Goal: Task Accomplishment & Management: Manage account settings

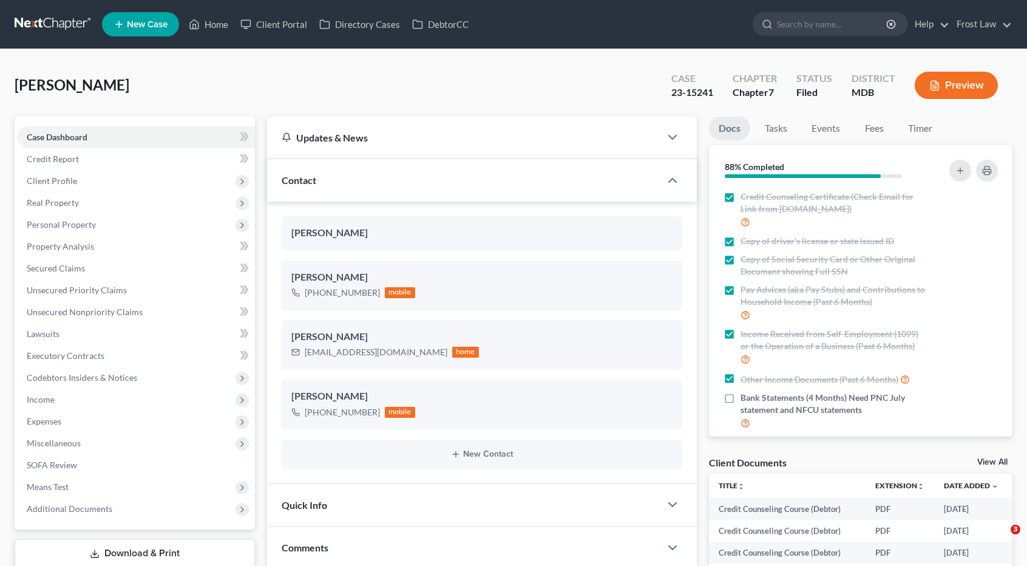
select select "0"
drag, startPoint x: 68, startPoint y: 30, endPoint x: 83, endPoint y: 31, distance: 14.6
click at [69, 30] on link at bounding box center [54, 24] width 78 height 22
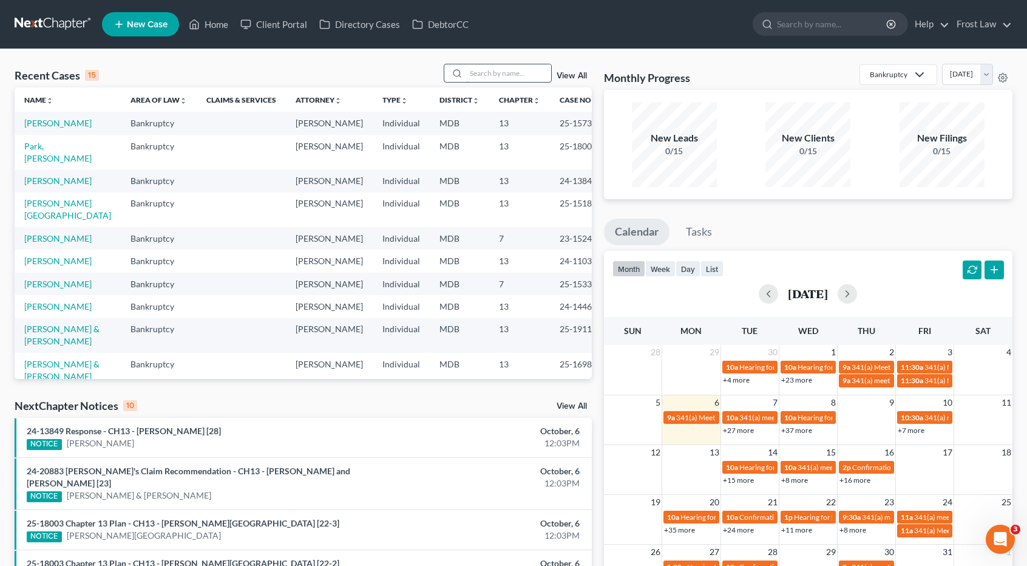
click at [487, 78] on input "search" at bounding box center [508, 73] width 85 height 18
type input "sterenberg"
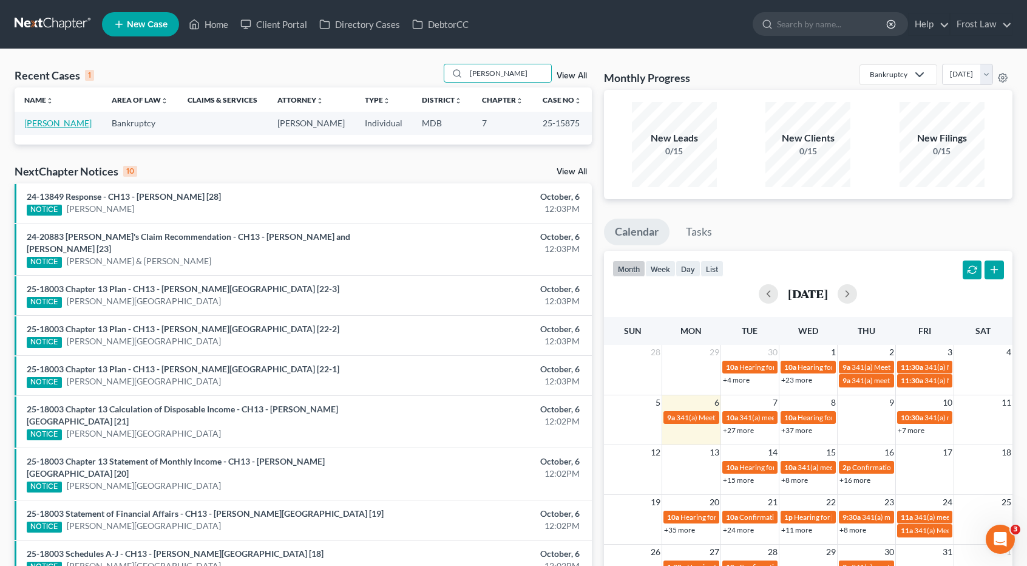
click at [86, 123] on link "[PERSON_NAME]" at bounding box center [57, 123] width 67 height 10
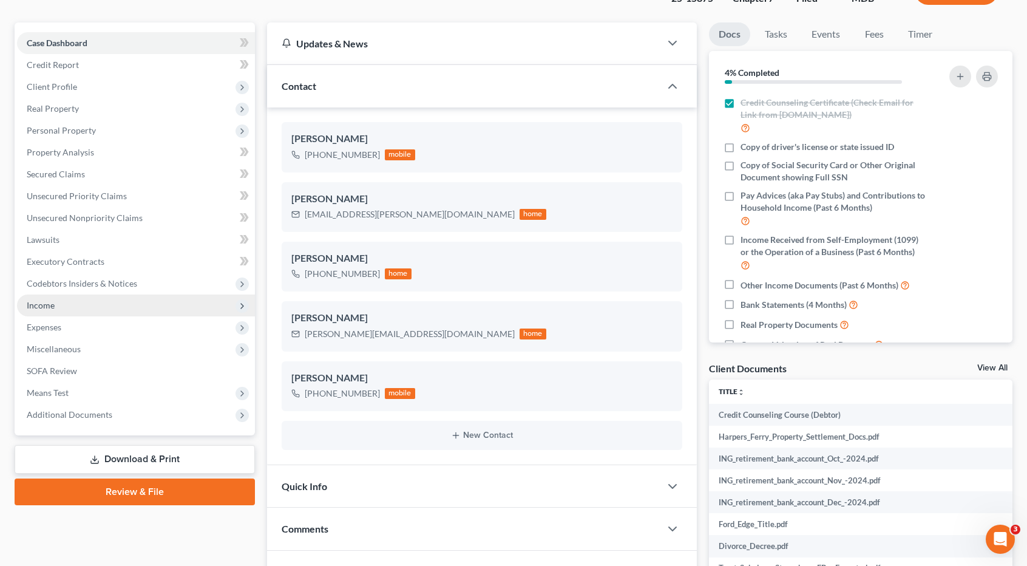
scroll to position [182, 0]
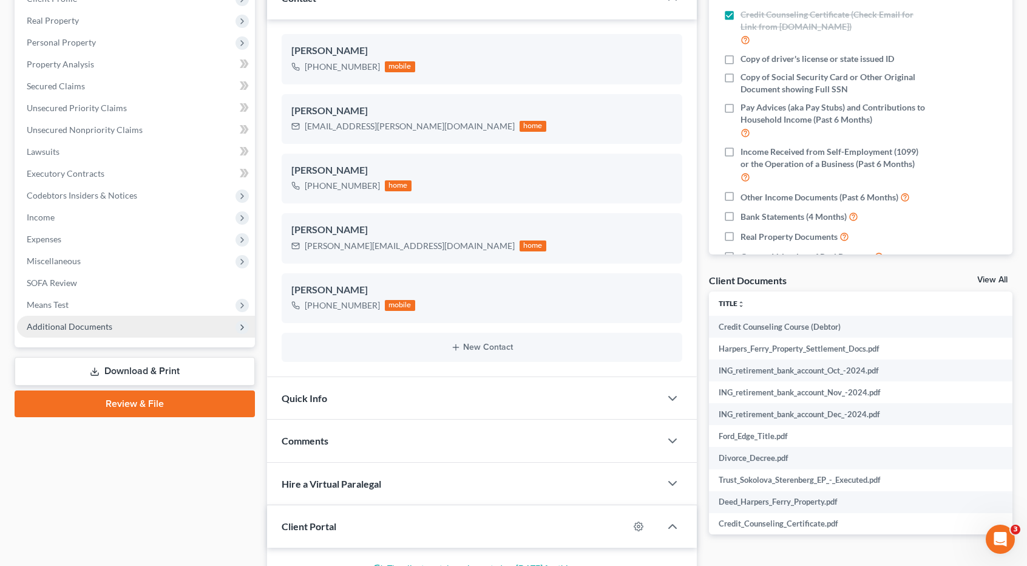
click at [107, 330] on span "Additional Documents" at bounding box center [70, 326] width 86 height 10
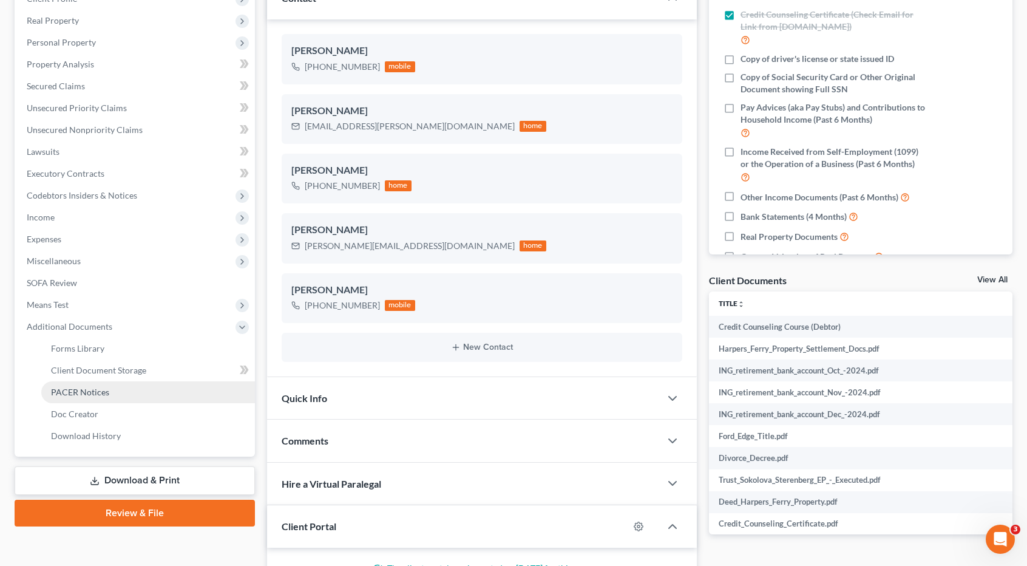
click at [103, 391] on span "PACER Notices" at bounding box center [80, 392] width 58 height 10
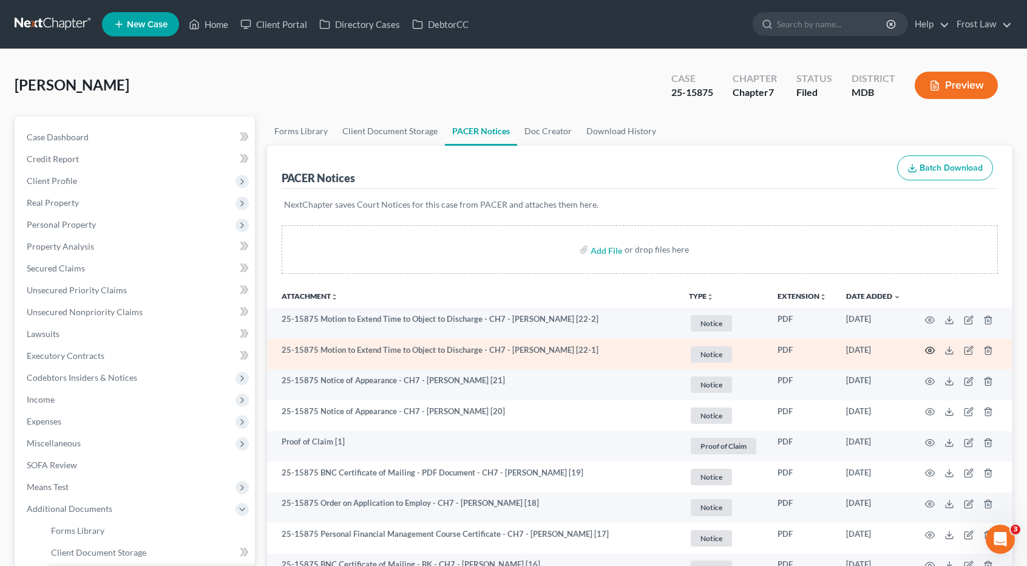
click at [929, 347] on icon "button" at bounding box center [930, 350] width 10 height 10
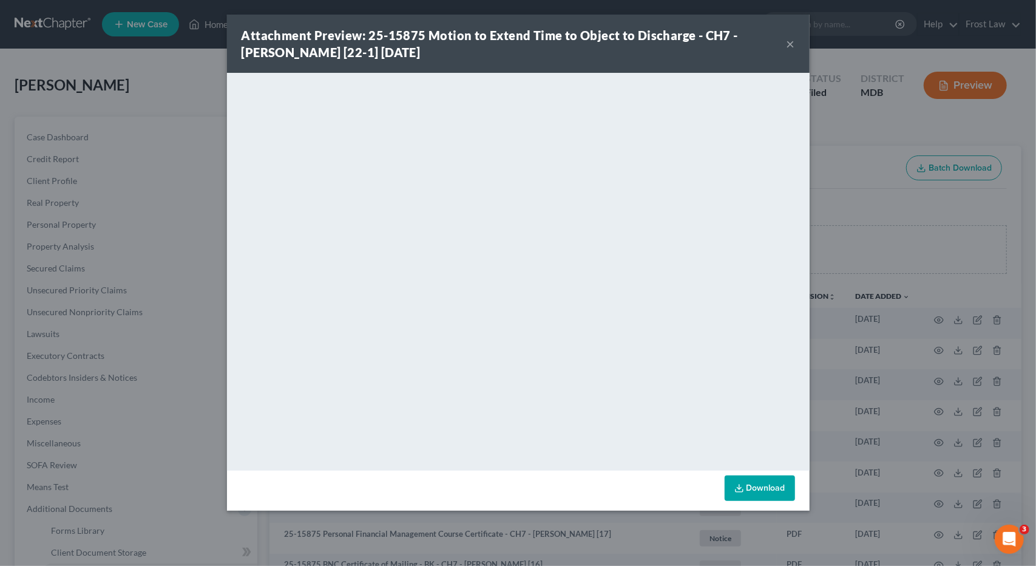
click at [792, 44] on button "×" at bounding box center [791, 43] width 9 height 15
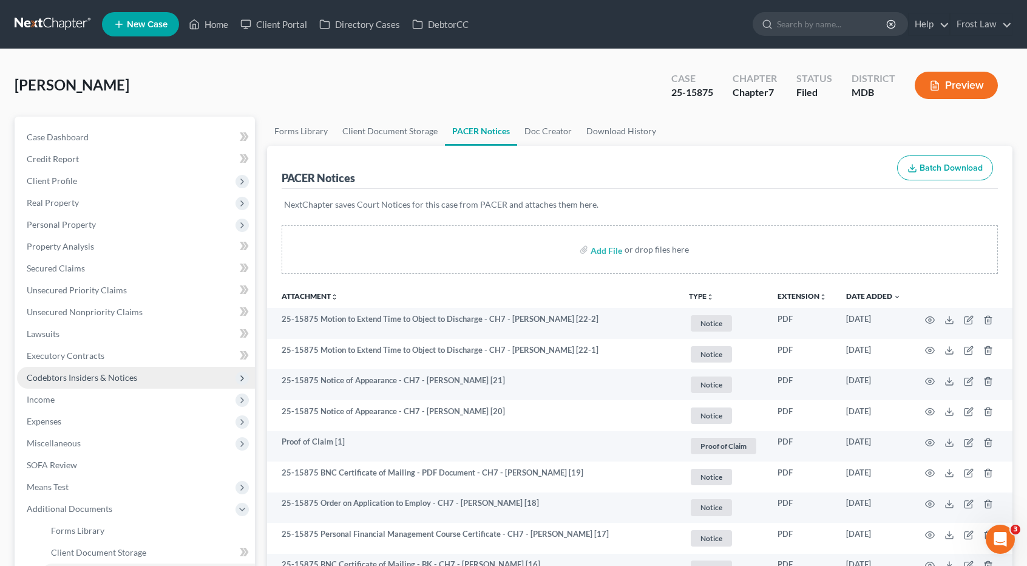
click at [120, 383] on span "Codebtors Insiders & Notices" at bounding box center [136, 378] width 238 height 22
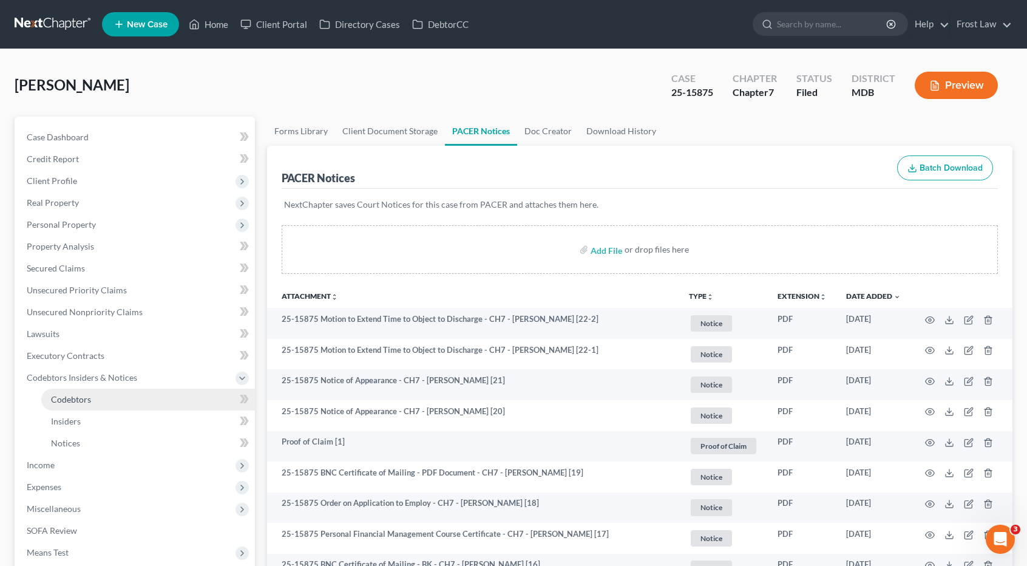
click at [121, 397] on link "Codebtors" at bounding box center [148, 400] width 214 height 22
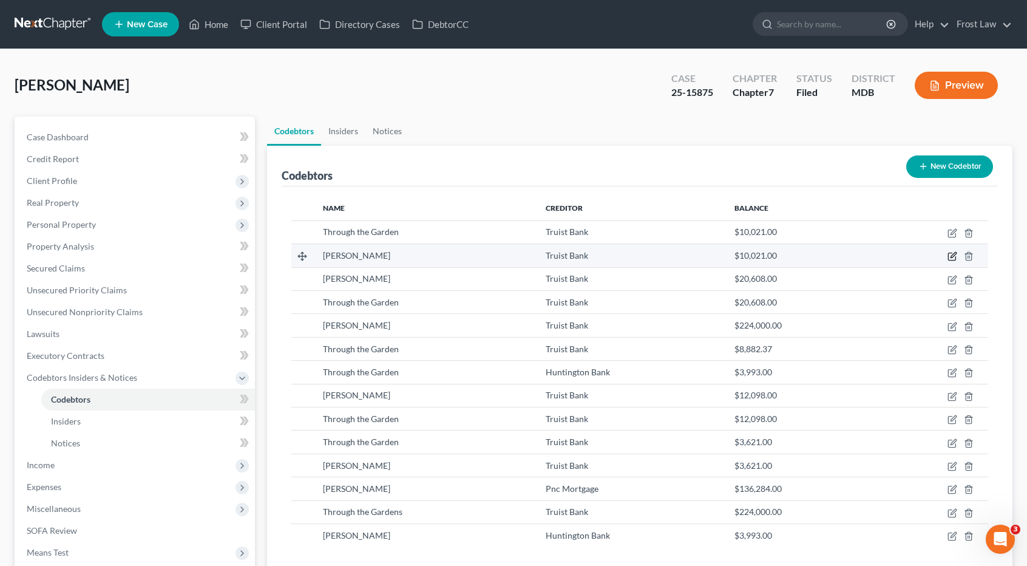
click at [950, 253] on icon "button" at bounding box center [953, 256] width 10 height 10
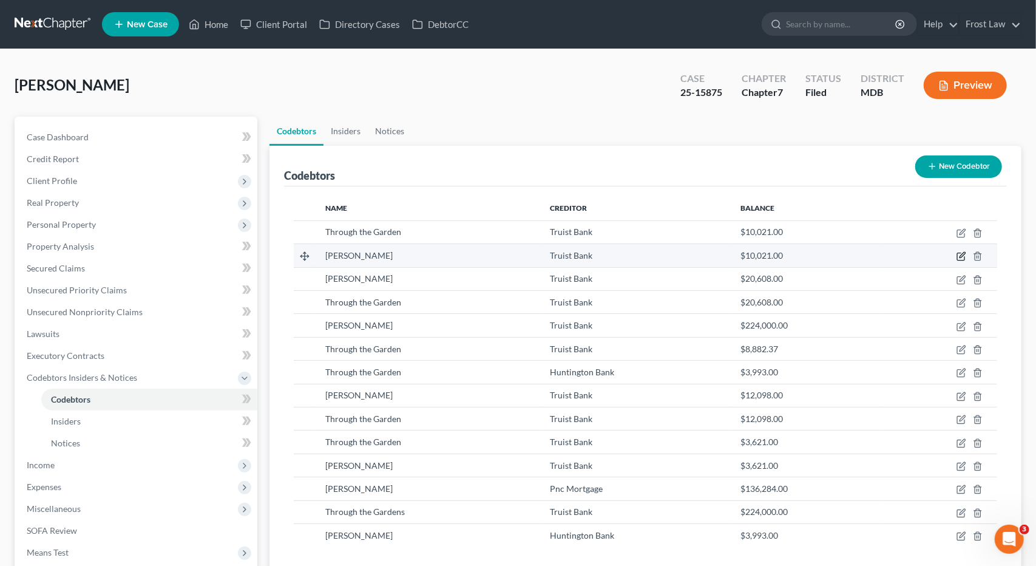
select select "21"
select select "6"
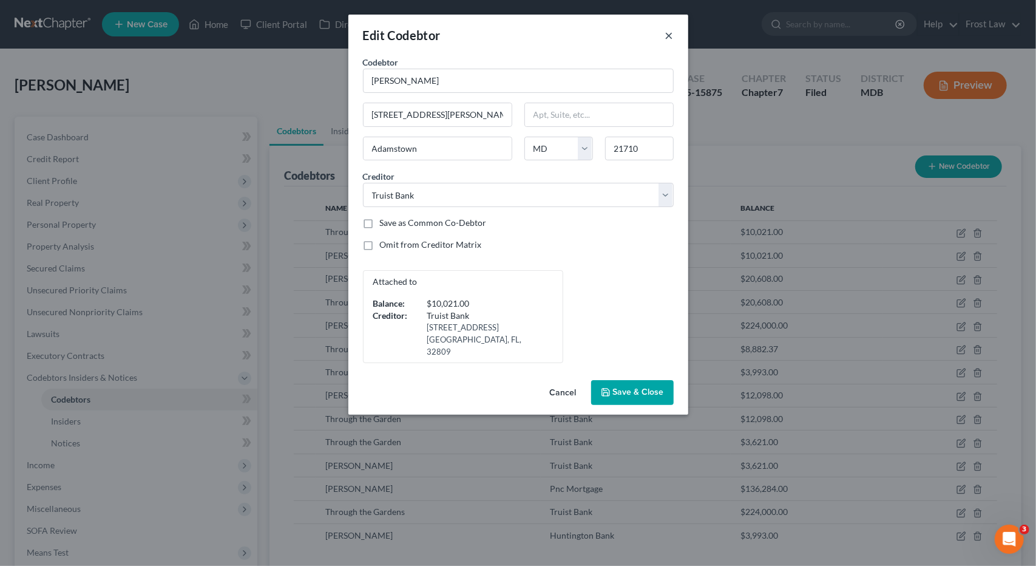
click at [670, 38] on button "×" at bounding box center [669, 35] width 9 height 15
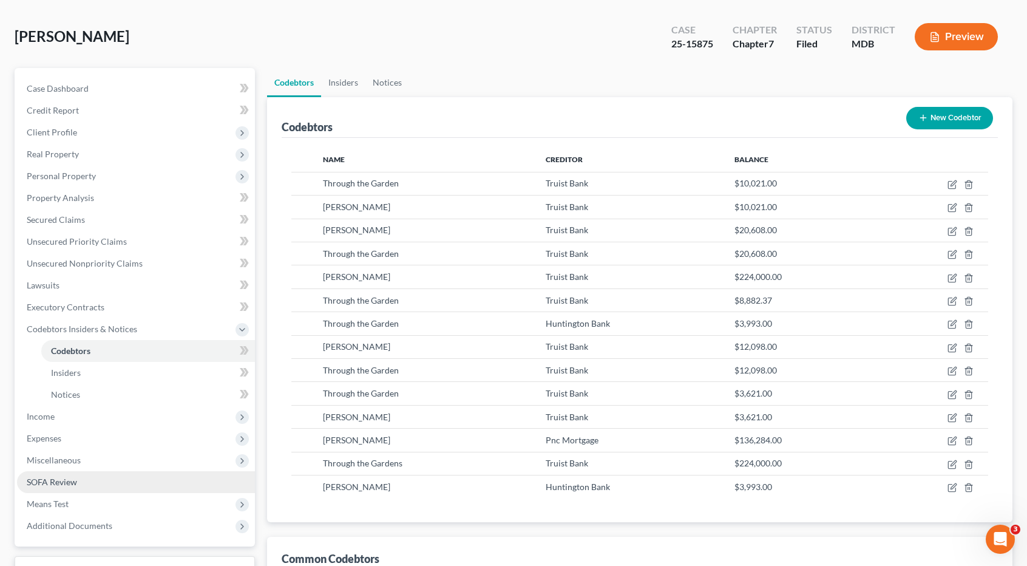
scroll to position [180, 0]
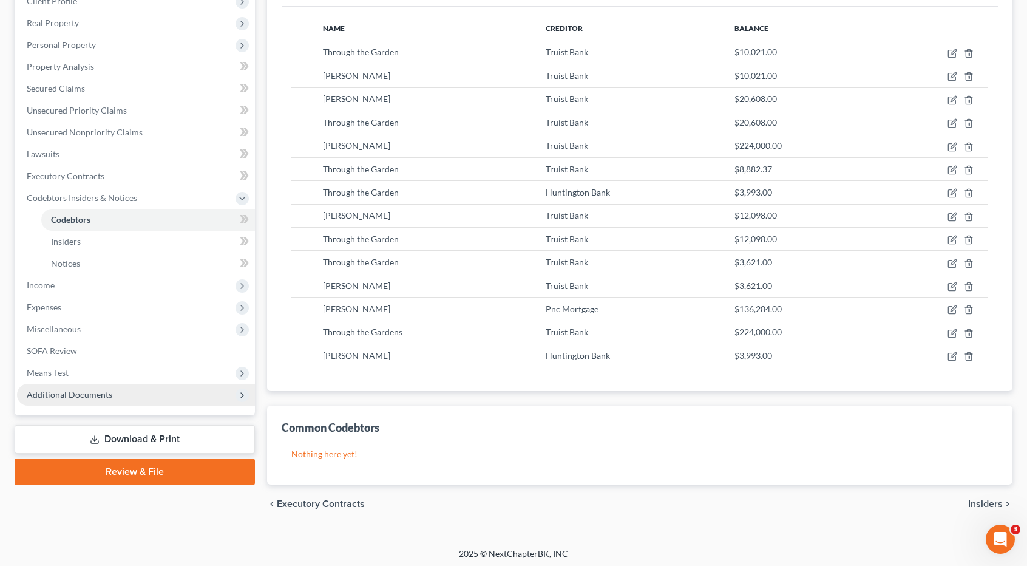
click at [84, 394] on span "Additional Documents" at bounding box center [70, 394] width 86 height 10
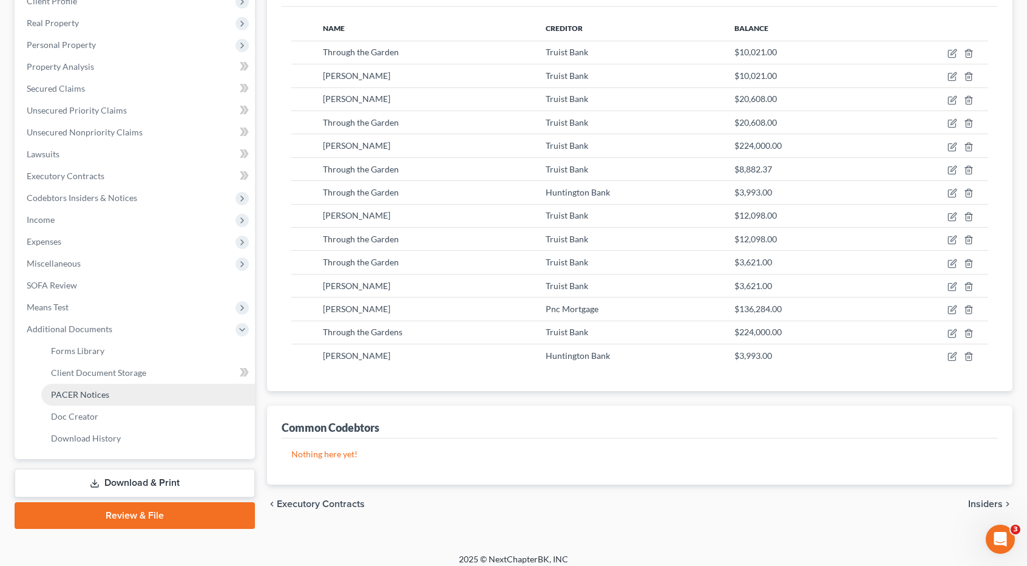
click at [90, 391] on span "PACER Notices" at bounding box center [80, 394] width 58 height 10
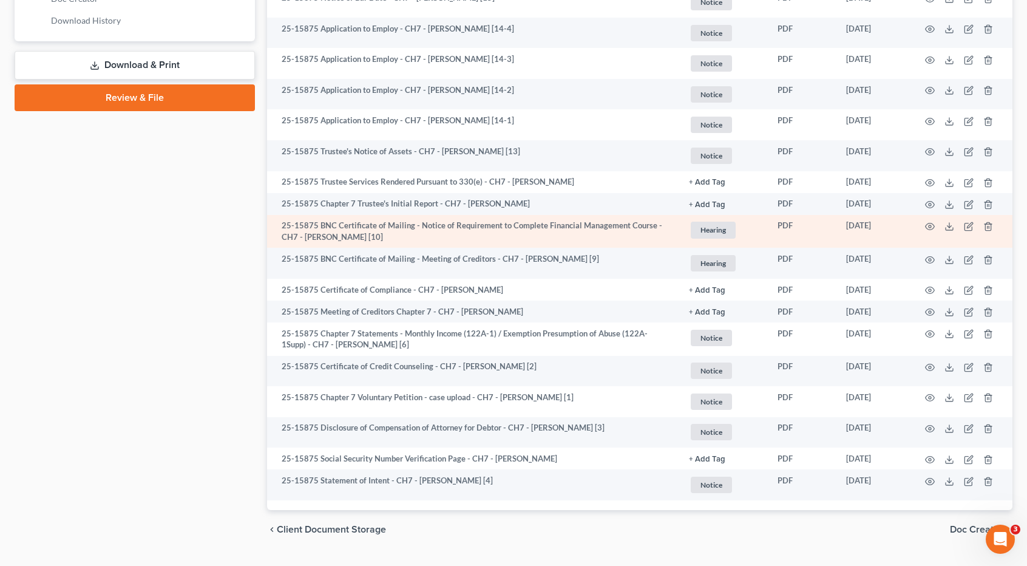
scroll to position [625, 0]
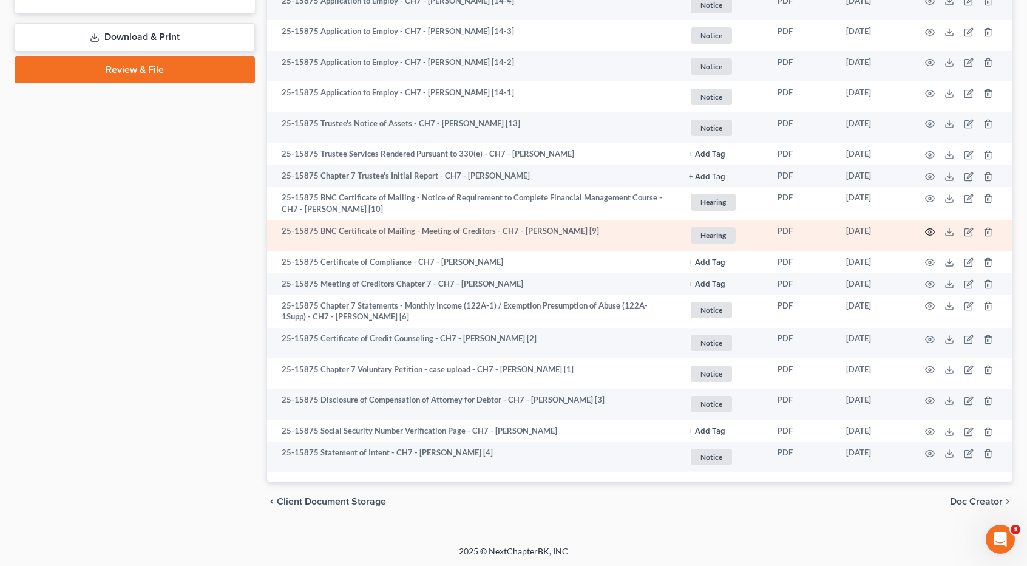
click at [928, 230] on icon "button" at bounding box center [930, 232] width 10 height 10
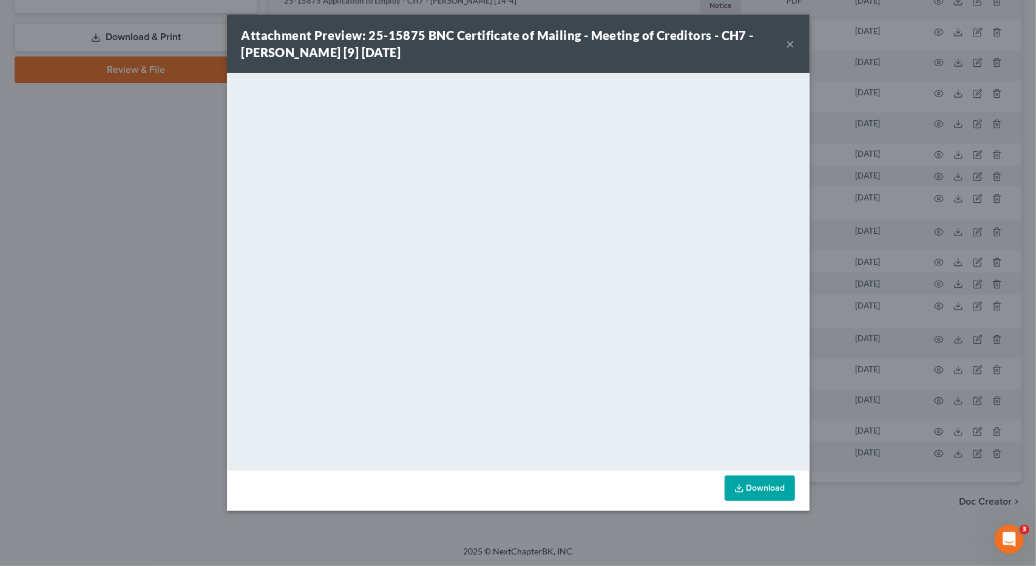
click at [789, 41] on button "×" at bounding box center [791, 43] width 9 height 15
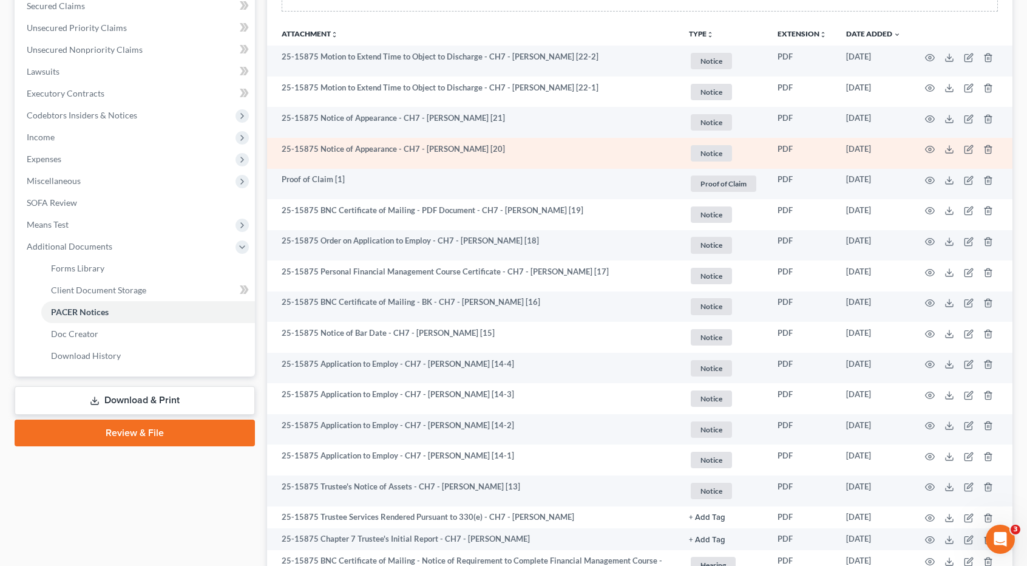
scroll to position [261, 0]
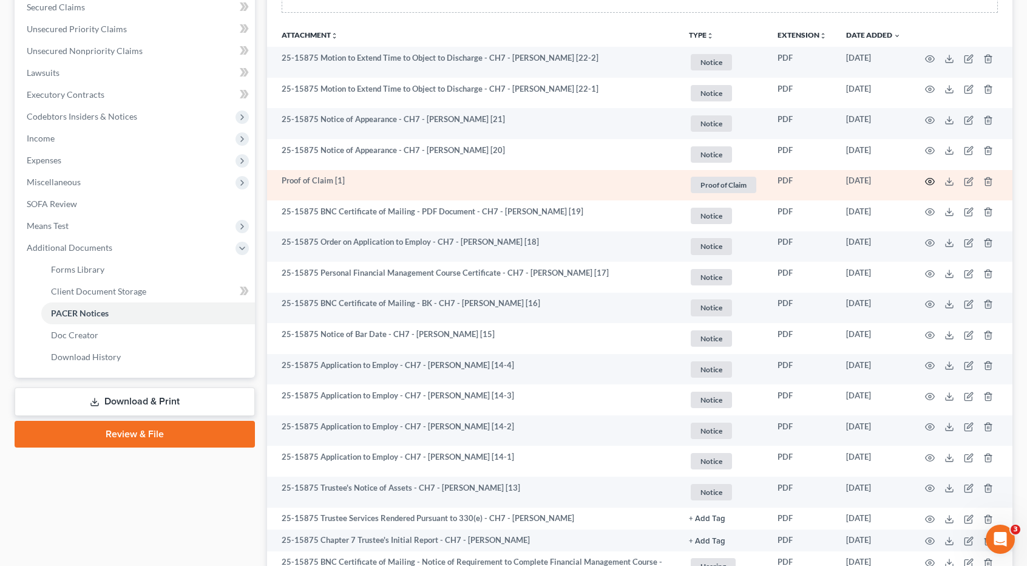
click at [928, 185] on icon "button" at bounding box center [930, 182] width 10 height 10
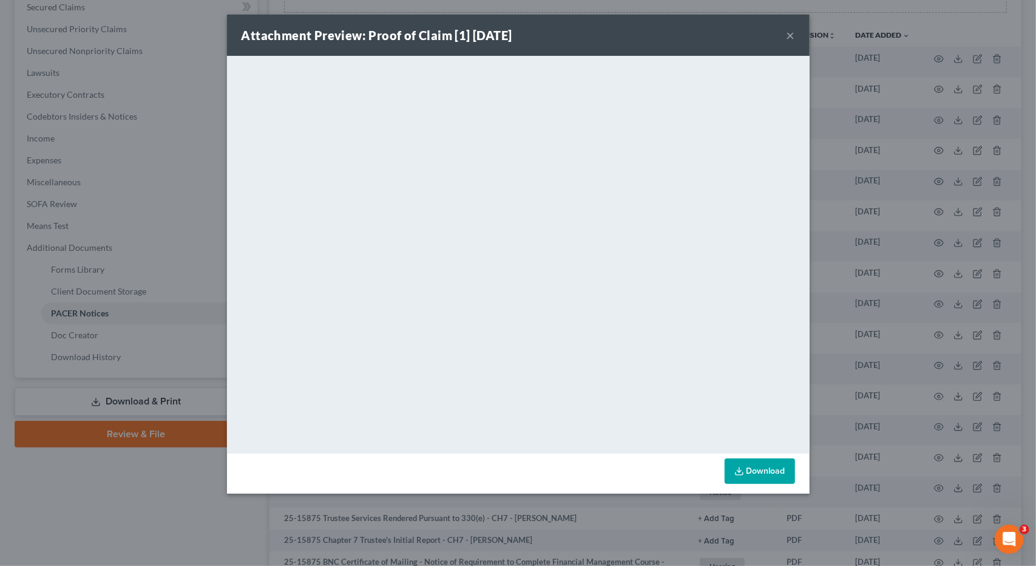
click at [790, 35] on button "×" at bounding box center [791, 35] width 9 height 15
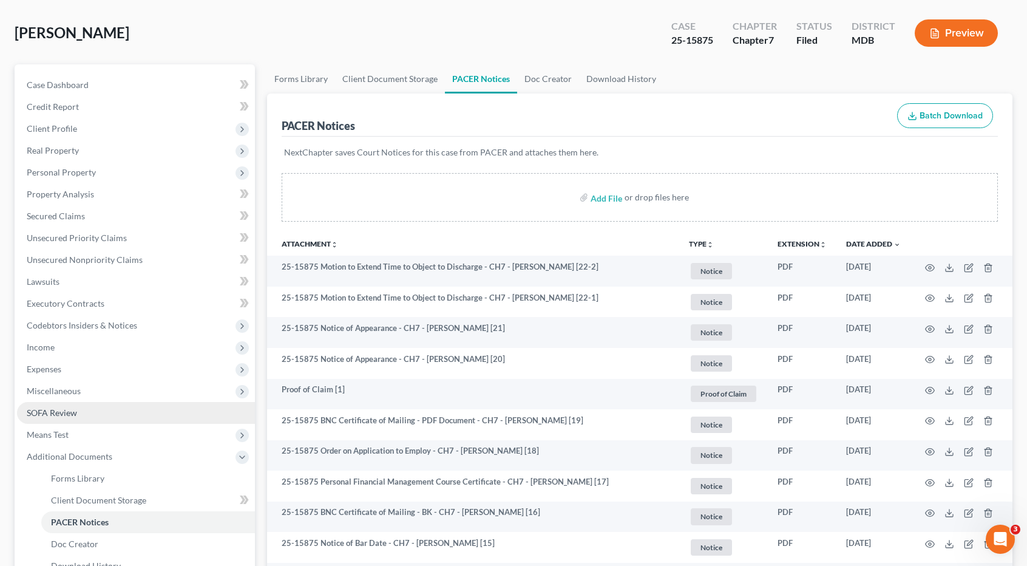
scroll to position [121, 0]
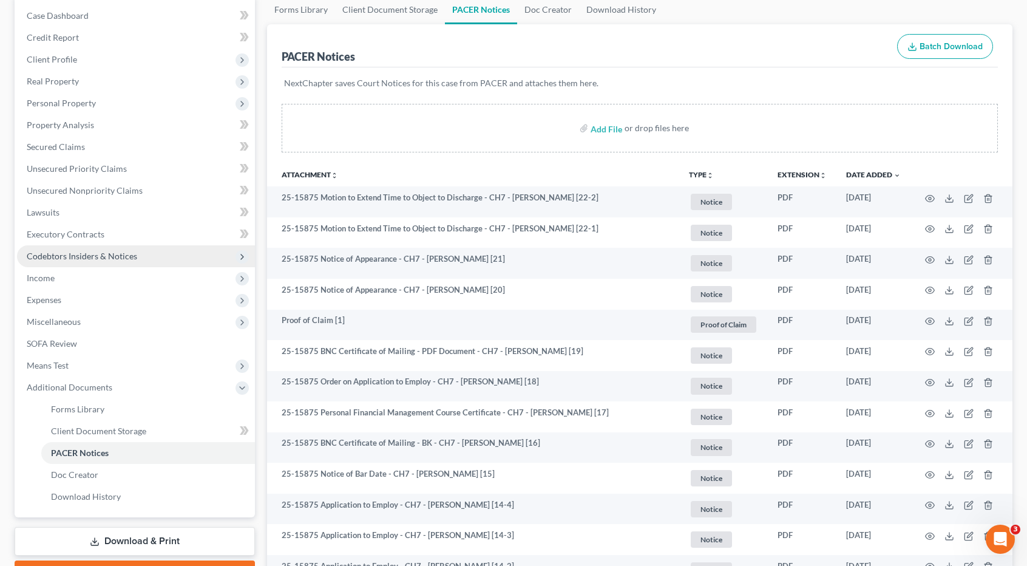
click at [92, 262] on span "Codebtors Insiders & Notices" at bounding box center [136, 256] width 238 height 22
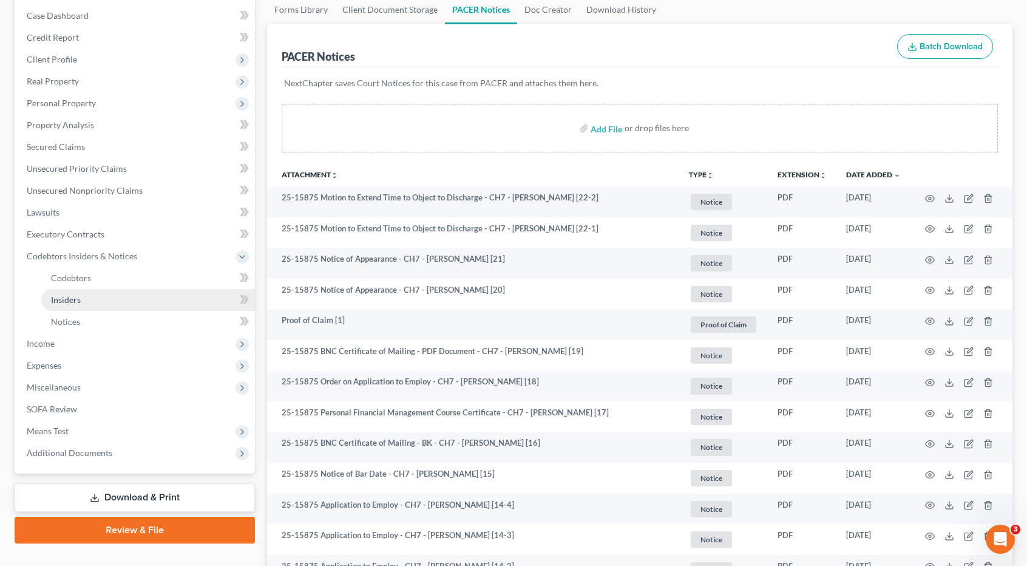
click at [89, 299] on link "Insiders" at bounding box center [148, 300] width 214 height 22
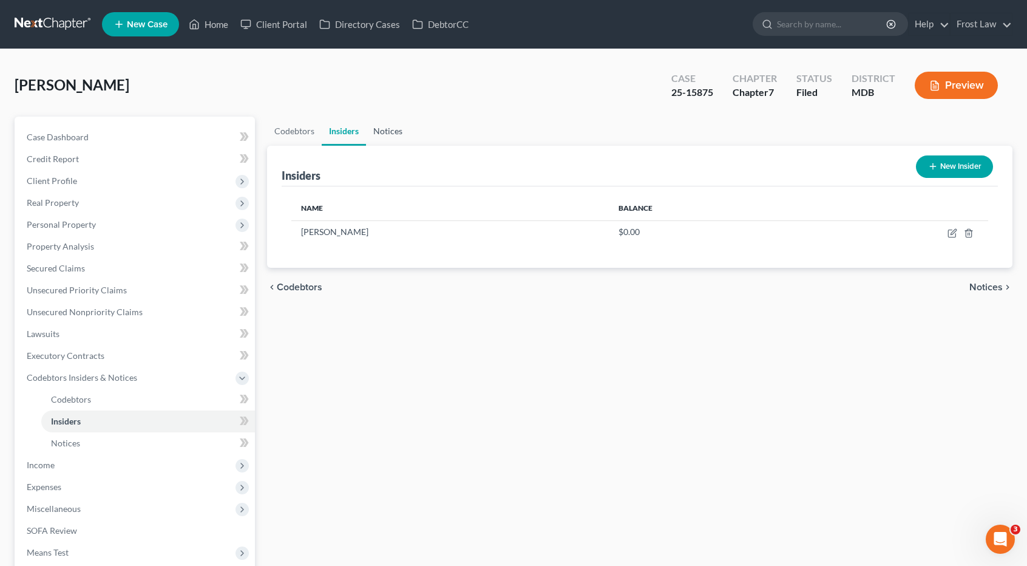
click at [386, 123] on link "Notices" at bounding box center [388, 131] width 44 height 29
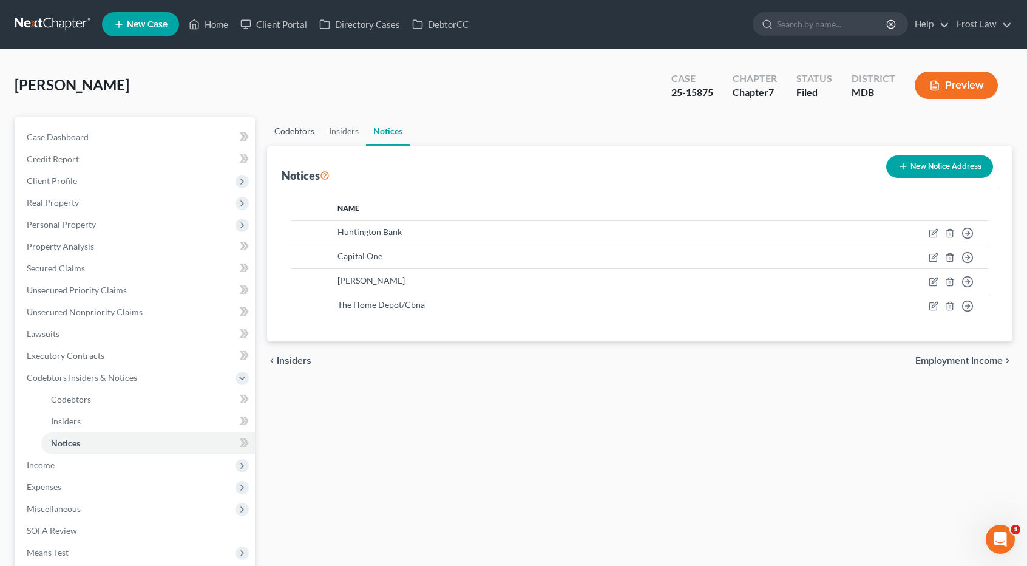
click at [291, 139] on link "Codebtors" at bounding box center [294, 131] width 55 height 29
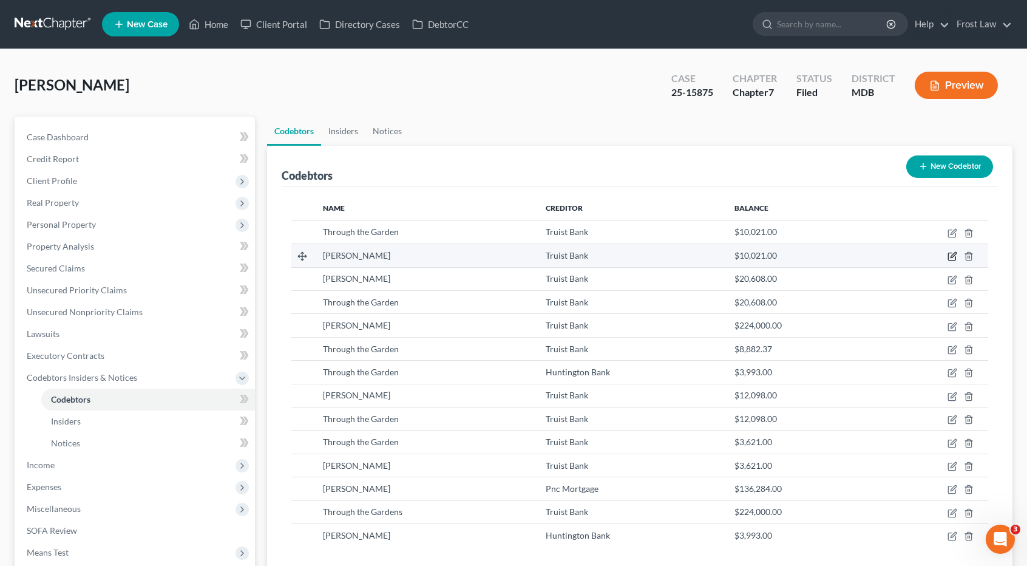
click at [953, 256] on icon "button" at bounding box center [953, 256] width 10 height 10
select select "21"
select select "6"
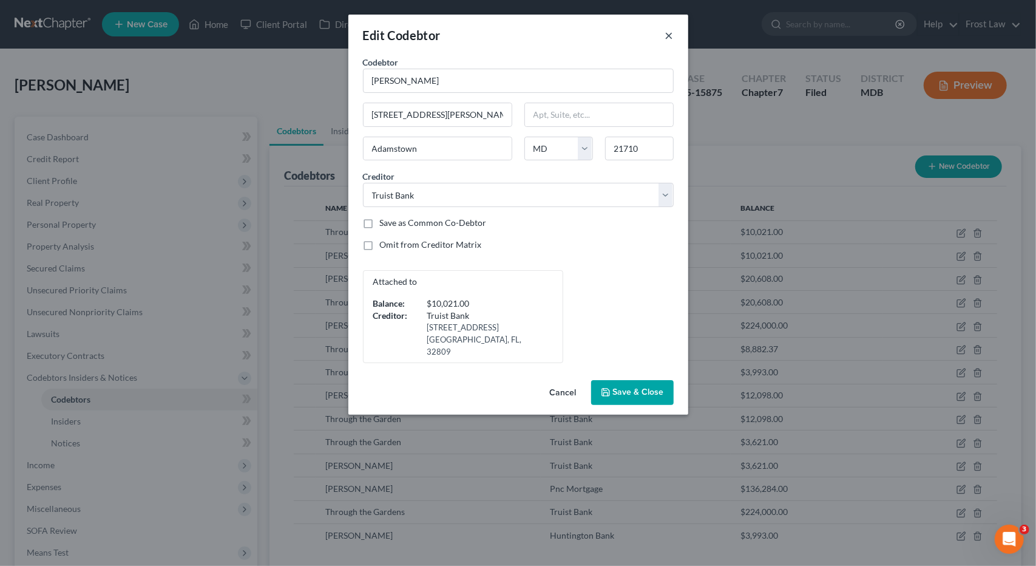
click at [665, 39] on button "×" at bounding box center [669, 35] width 9 height 15
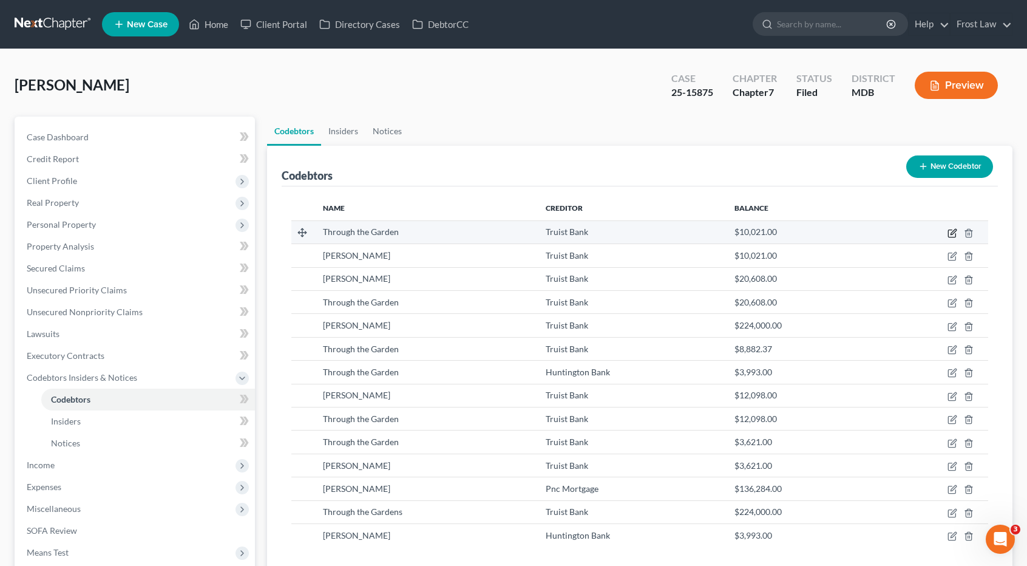
click at [954, 231] on icon "button" at bounding box center [953, 233] width 10 height 10
select select "21"
select select "6"
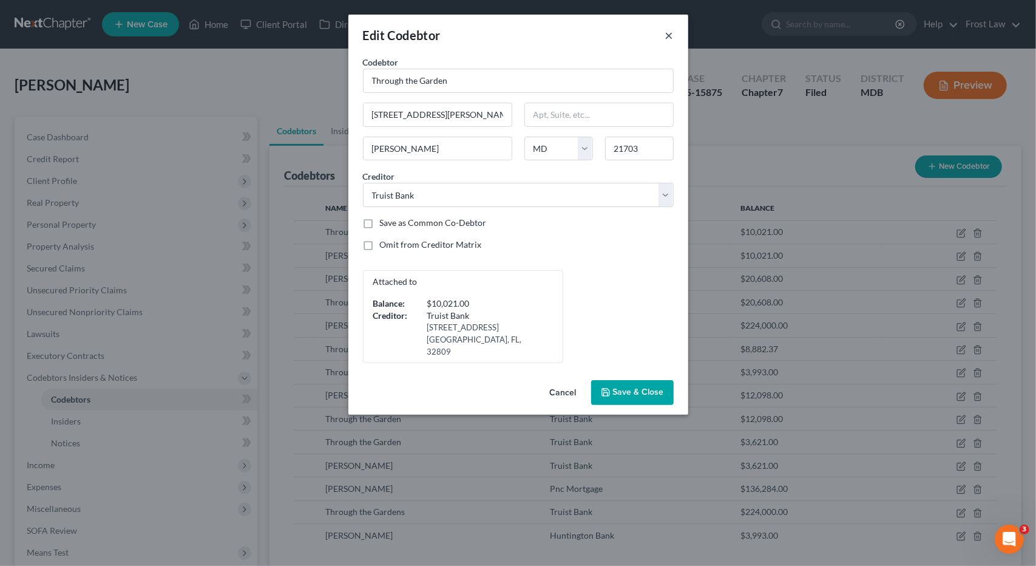
click at [669, 33] on button "×" at bounding box center [669, 35] width 9 height 15
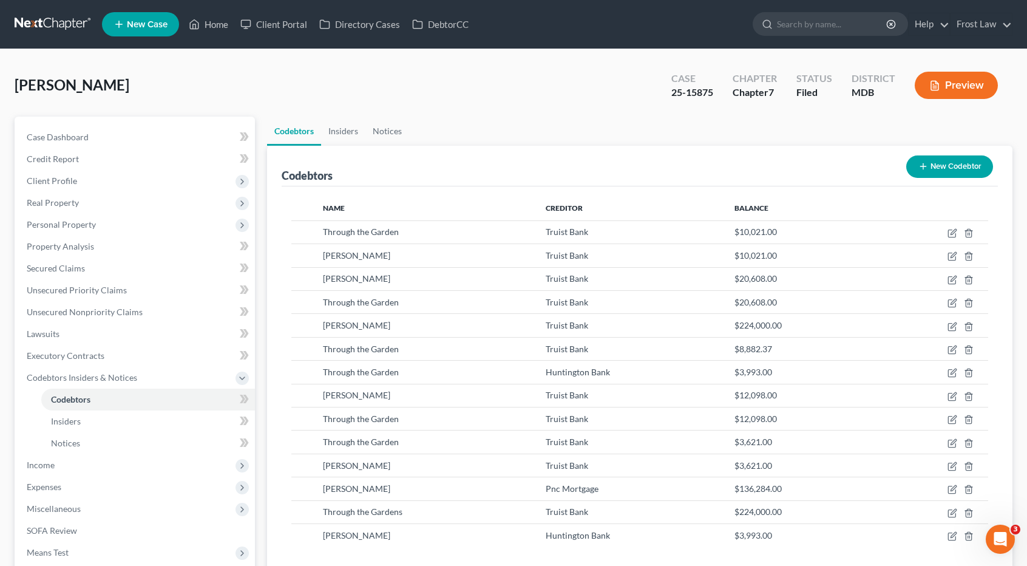
click at [63, 25] on link at bounding box center [54, 24] width 78 height 22
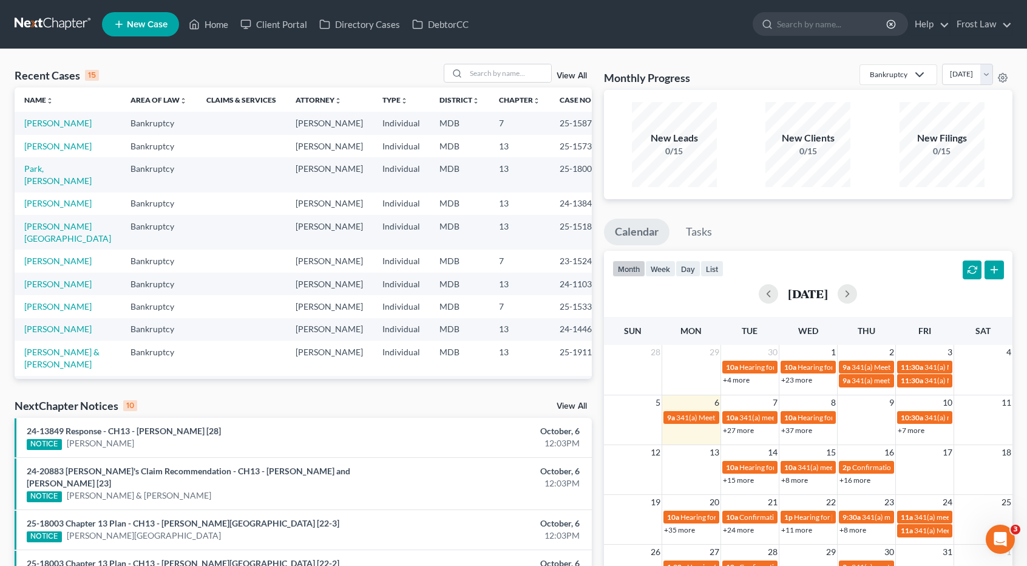
click at [50, 115] on td "[PERSON_NAME]" at bounding box center [68, 123] width 106 height 22
click at [50, 120] on link "[PERSON_NAME]" at bounding box center [57, 123] width 67 height 10
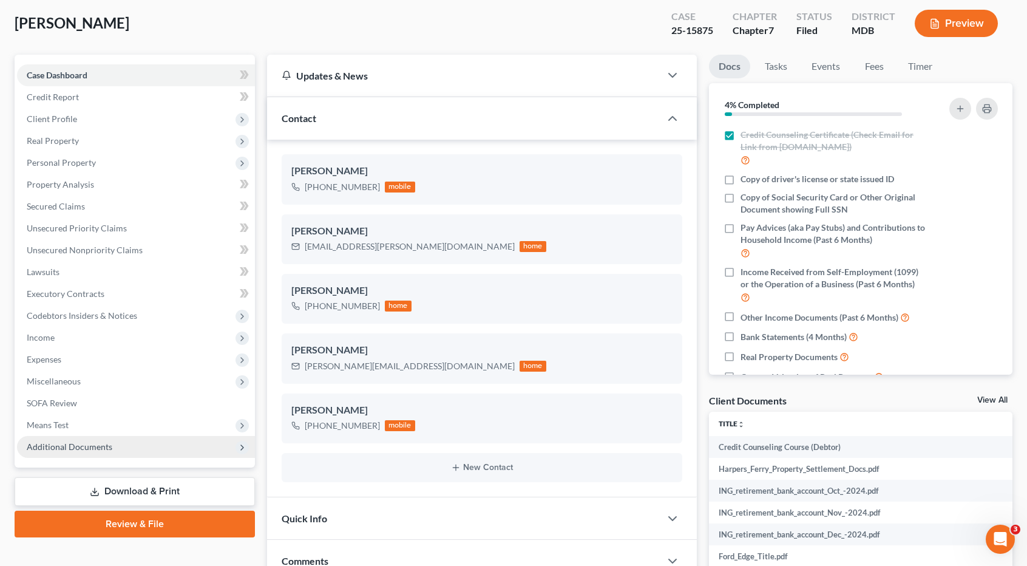
scroll to position [182, 0]
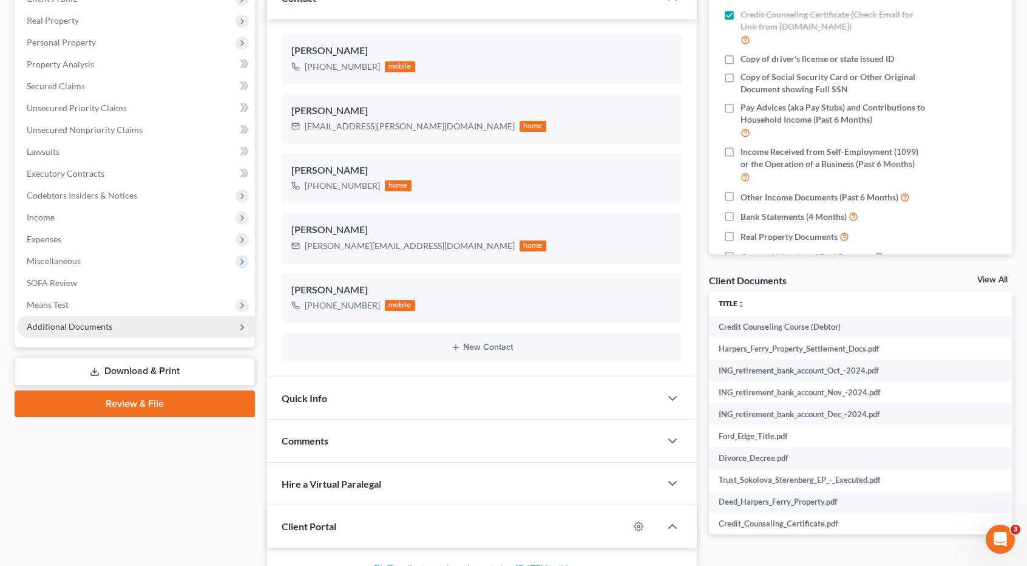
click at [92, 324] on span "Additional Documents" at bounding box center [70, 326] width 86 height 10
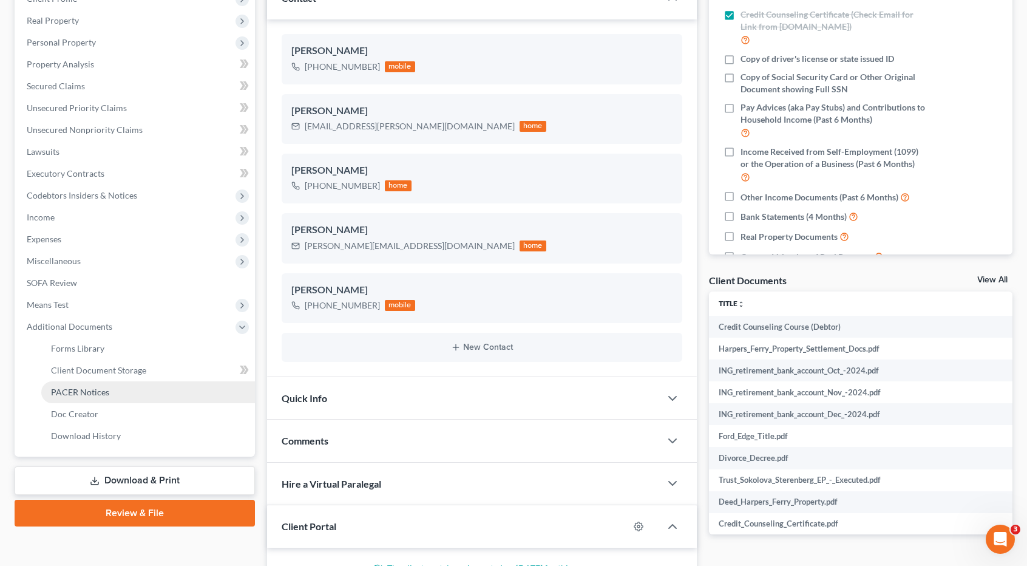
click at [94, 396] on link "PACER Notices" at bounding box center [148, 392] width 214 height 22
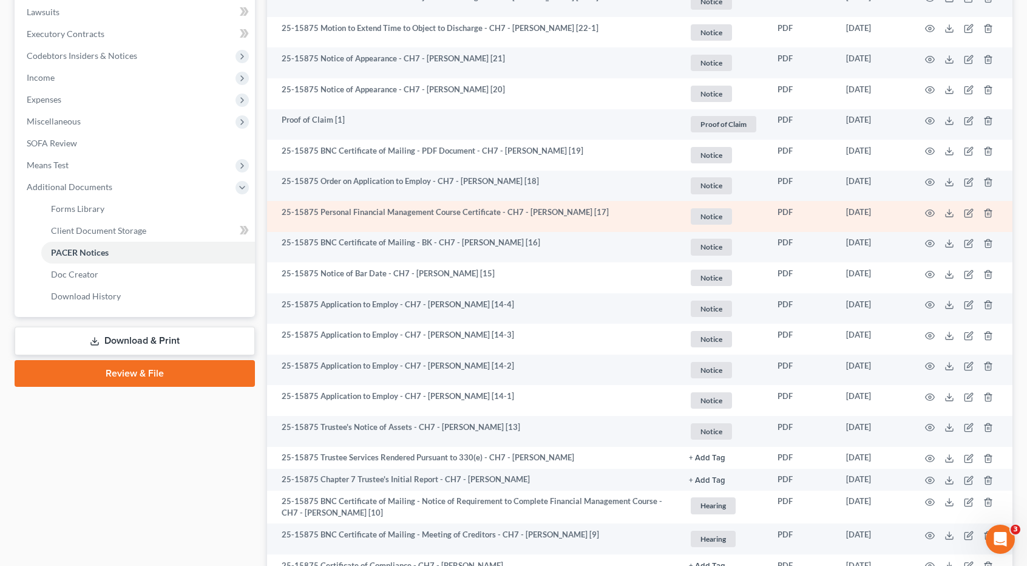
scroll to position [18, 0]
